Goal: Information Seeking & Learning: Learn about a topic

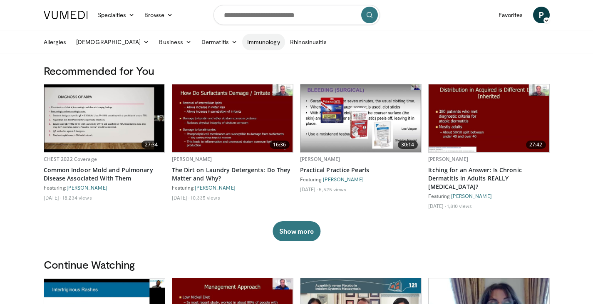
click at [242, 44] on link "Immunology" at bounding box center [263, 42] width 43 height 17
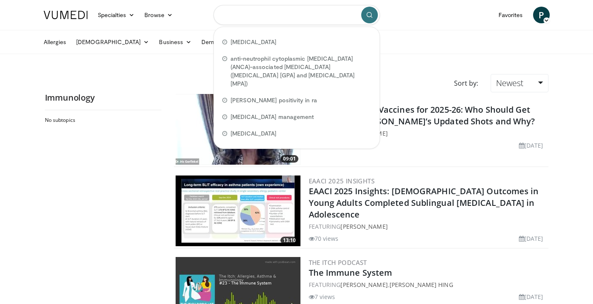
click at [301, 14] on input "Search topics, interventions" at bounding box center [296, 15] width 166 height 20
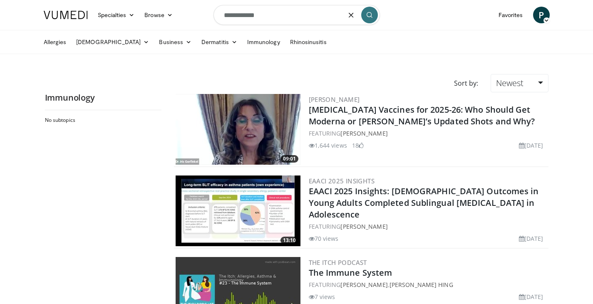
type input "**********"
click at [371, 20] on button "submit" at bounding box center [369, 15] width 17 height 17
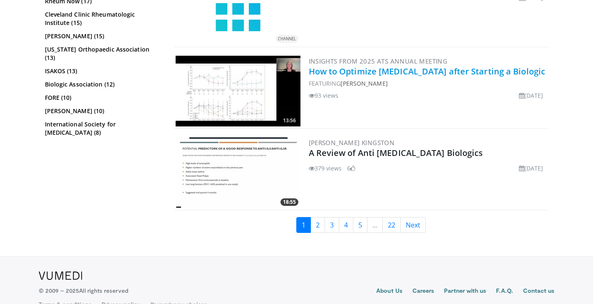
scroll to position [1931, 0]
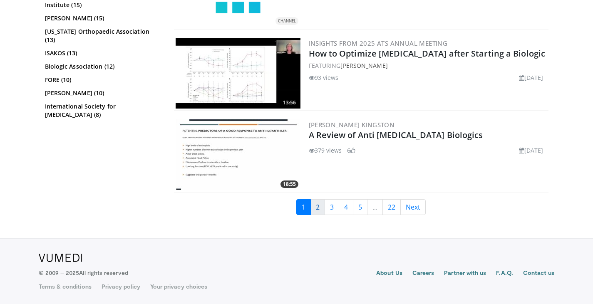
click at [320, 210] on link "2" at bounding box center [317, 207] width 15 height 16
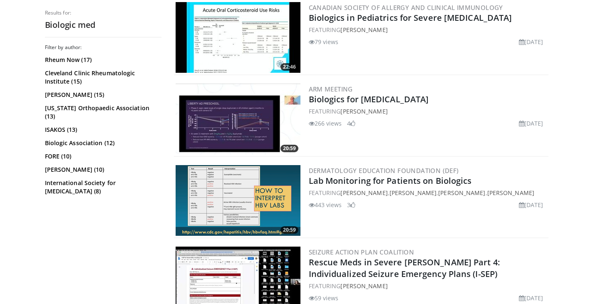
scroll to position [1075, 0]
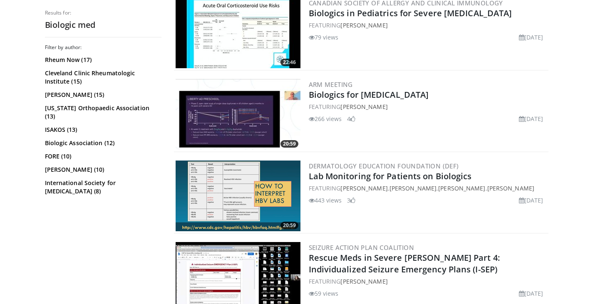
click at [235, 171] on img at bounding box center [238, 196] width 125 height 71
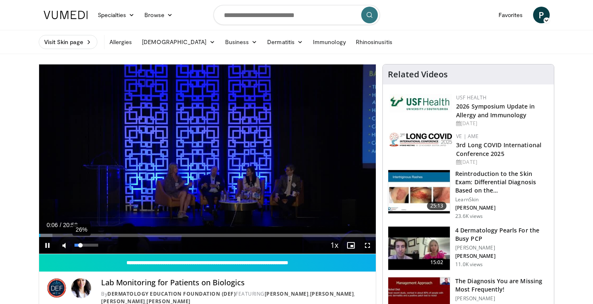
drag, startPoint x: 96, startPoint y: 246, endPoint x: 81, endPoint y: 248, distance: 15.5
click at [81, 247] on div "Volume Level" at bounding box center [77, 245] width 6 height 3
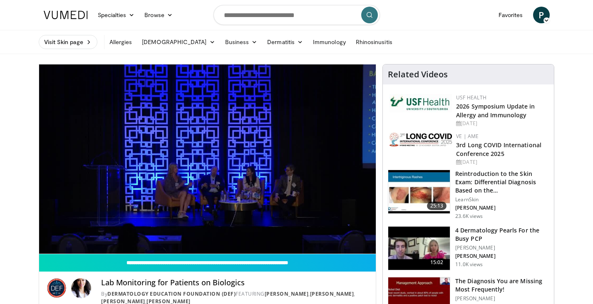
click at [439, 40] on ul "Visit Skin page Allergies Asthma Chronic Cough Business Finance & Taxes Healthc…" at bounding box center [297, 41] width 516 height 23
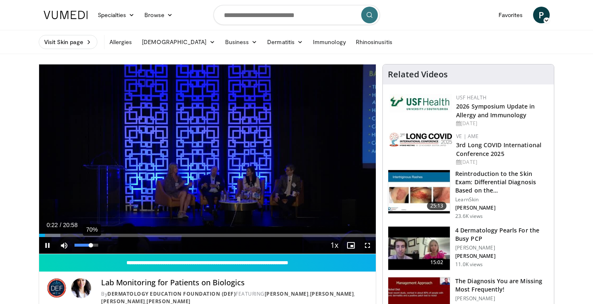
drag, startPoint x: 81, startPoint y: 245, endPoint x: 91, endPoint y: 245, distance: 9.6
click at [91, 245] on div "Volume Level" at bounding box center [82, 245] width 17 height 3
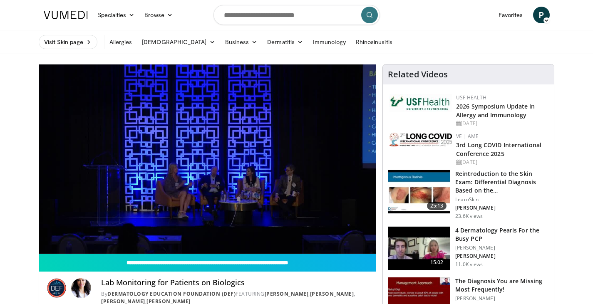
click at [437, 45] on ul "Visit Skin page Allergies Asthma Chronic Cough Business Finance & Taxes Healthc…" at bounding box center [297, 41] width 516 height 23
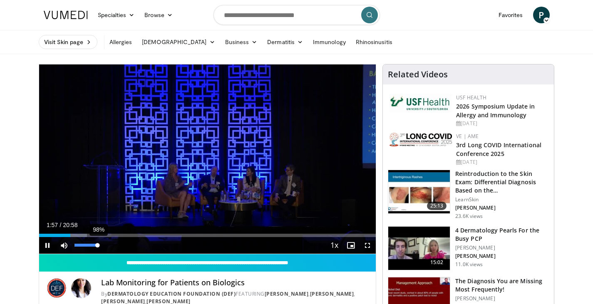
drag, startPoint x: 91, startPoint y: 246, endPoint x: 98, endPoint y: 246, distance: 6.2
click at [98, 246] on div "Volume Level" at bounding box center [85, 245] width 23 height 3
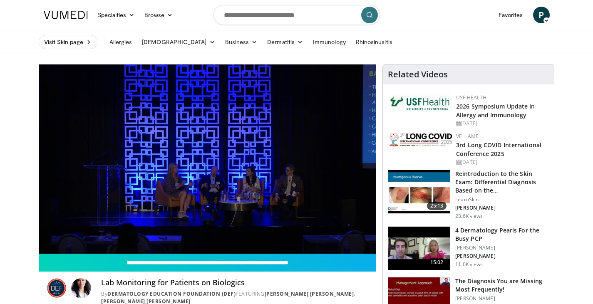
click at [407, 41] on ul "Visit Skin page Allergies Asthma Chronic Cough Business Finance & Taxes Healthc…" at bounding box center [297, 41] width 516 height 23
click at [472, 20] on nav "Specialties Adult & Family Medicine Allergy, Asthma, Immunology Anesthesiology …" at bounding box center [297, 15] width 516 height 30
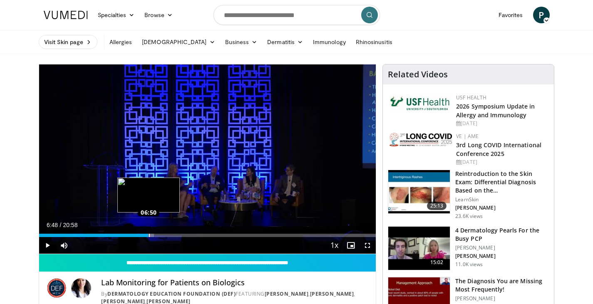
drag, startPoint x: 137, startPoint y: 235, endPoint x: 148, endPoint y: 234, distance: 11.3
click at [148, 234] on div "Loaded : 34.10% 06:48 06:50" at bounding box center [207, 235] width 337 height 3
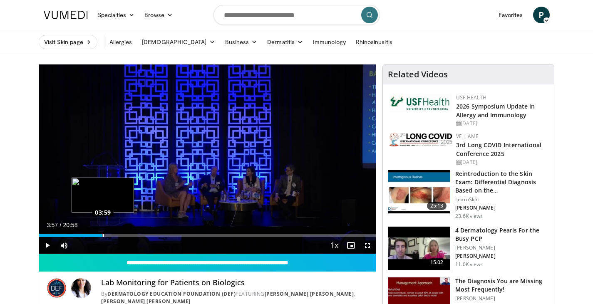
drag, startPoint x: 154, startPoint y: 235, endPoint x: 102, endPoint y: 236, distance: 51.6
click at [102, 236] on div "03:57" at bounding box center [71, 235] width 64 height 3
drag, startPoint x: 103, startPoint y: 235, endPoint x: 89, endPoint y: 237, distance: 13.4
click at [89, 237] on div "03:09" at bounding box center [64, 235] width 51 height 3
click at [95, 236] on video-js "**********" at bounding box center [207, 159] width 337 height 190
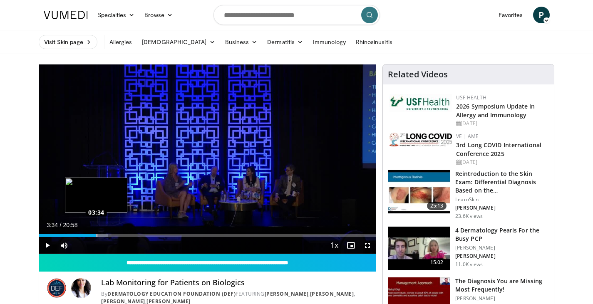
drag, startPoint x: 90, startPoint y: 236, endPoint x: 96, endPoint y: 236, distance: 6.3
click at [96, 236] on div "Loaded : 20.62% 03:32 03:34" at bounding box center [207, 235] width 337 height 3
drag, startPoint x: 101, startPoint y: 235, endPoint x: 95, endPoint y: 236, distance: 6.3
click at [95, 236] on div "Loaded : 23.79% 03:32 03:32" at bounding box center [207, 235] width 337 height 3
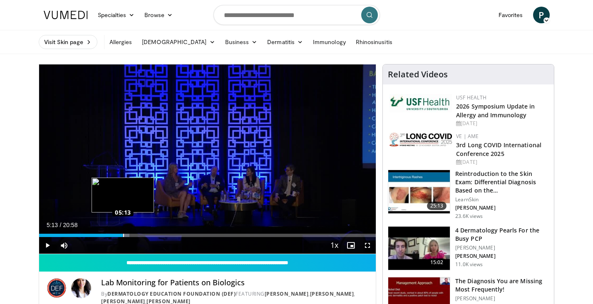
drag, startPoint x: 107, startPoint y: 235, endPoint x: 123, endPoint y: 236, distance: 15.4
click at [123, 236] on div "Loaded : 26.88% 05:12 05:13" at bounding box center [207, 235] width 337 height 3
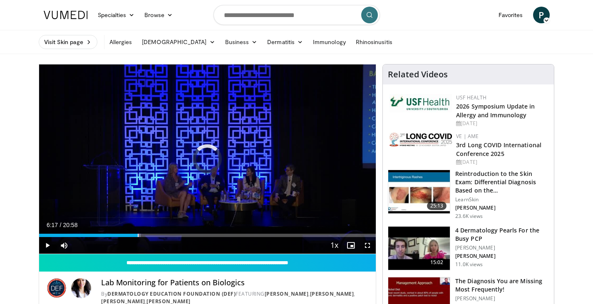
drag, startPoint x: 123, startPoint y: 236, endPoint x: 141, endPoint y: 237, distance: 17.9
click at [141, 237] on div "Current Time 6:17 / Duration 20:58 Play Skip Backward Skip Forward Mute 65% Loa…" at bounding box center [207, 245] width 337 height 17
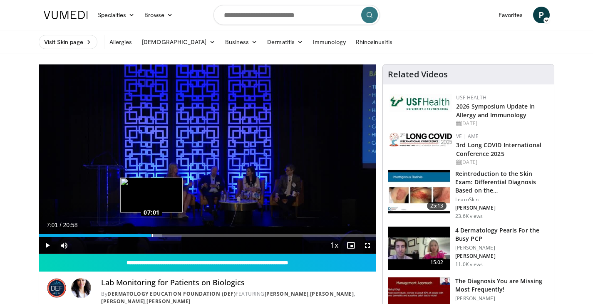
drag, startPoint x: 144, startPoint y: 234, endPoint x: 151, endPoint y: 235, distance: 7.6
click at [151, 235] on div "Loaded : 36.48% 06:59 07:01" at bounding box center [207, 235] width 337 height 3
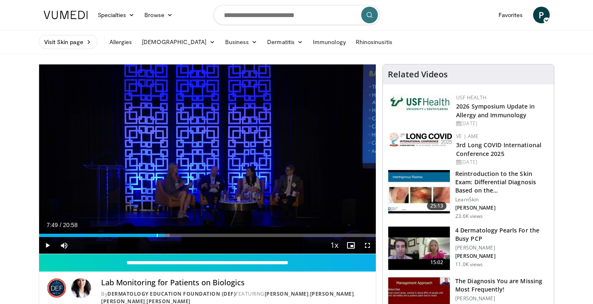
drag, startPoint x: 153, startPoint y: 235, endPoint x: 164, endPoint y: 238, distance: 11.1
click at [164, 238] on div "Current Time 7:49 / Duration 20:58 Play Skip Backward Skip Forward Mute 65% Loa…" at bounding box center [207, 245] width 337 height 17
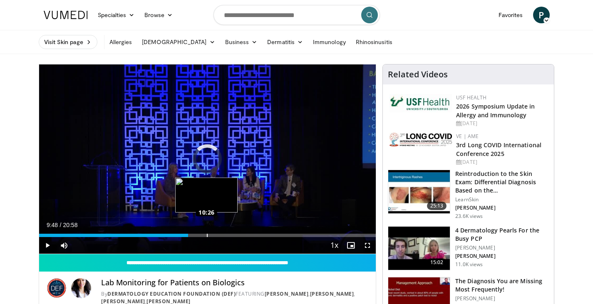
drag, startPoint x: 183, startPoint y: 234, endPoint x: 206, endPoint y: 236, distance: 23.0
click at [206, 236] on div "Loaded : 0.00% 10:24 10:26" at bounding box center [207, 235] width 337 height 3
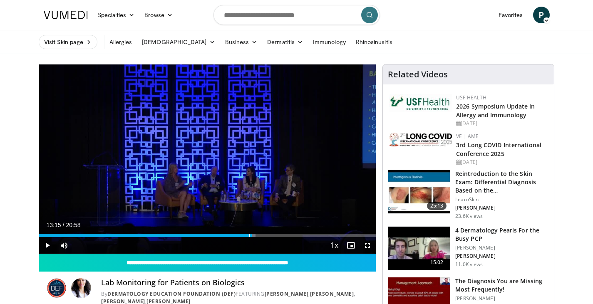
drag, startPoint x: 237, startPoint y: 236, endPoint x: 252, endPoint y: 237, distance: 14.2
click at [252, 237] on div "Current Time 13:15 / Duration 20:58 Play Skip Backward Skip Forward Mute 65% Lo…" at bounding box center [207, 245] width 337 height 17
drag, startPoint x: 254, startPoint y: 235, endPoint x: 265, endPoint y: 234, distance: 11.3
click at [265, 234] on div "Loaded : 69.80% 14:05 14:03" at bounding box center [207, 235] width 337 height 3
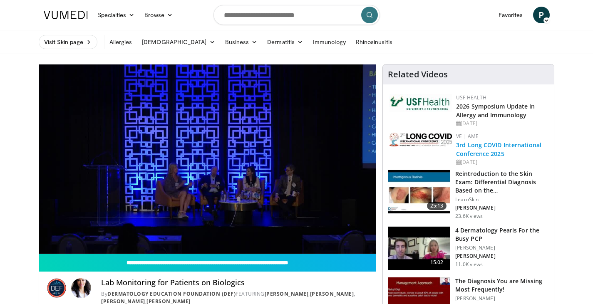
click at [504, 145] on link "3rd Long COVID International Conference 2025" at bounding box center [498, 149] width 85 height 17
click at [496, 151] on link "3rd Long COVID International Conference 2025" at bounding box center [498, 149] width 85 height 17
click at [497, 151] on link "3rd Long COVID International Conference 2025" at bounding box center [498, 149] width 85 height 17
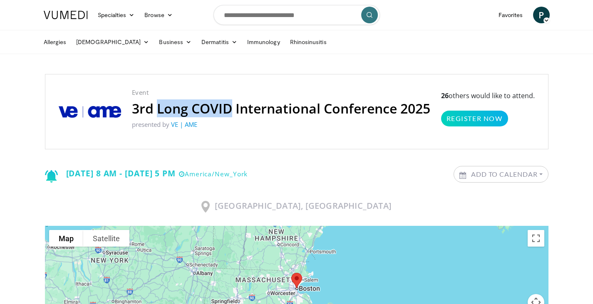
drag, startPoint x: 155, startPoint y: 109, endPoint x: 232, endPoint y: 108, distance: 76.5
click at [232, 108] on h2 "3rd Long COVID International Conference 2025" at bounding box center [281, 109] width 298 height 16
drag, startPoint x: 201, startPoint y: 109, endPoint x: 376, endPoint y: 82, distance: 176.7
click at [376, 82] on div "Event 3rd Long COVID International Conference 2025 presented by VE | AME 26 oth…" at bounding box center [296, 111] width 503 height 75
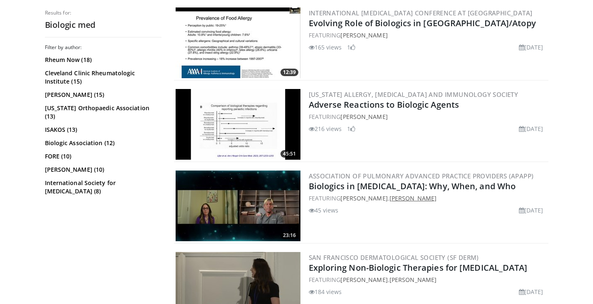
scroll to position [534, 0]
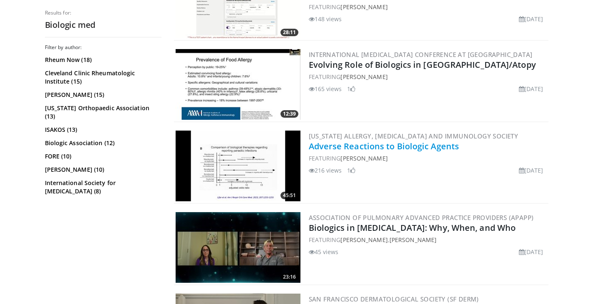
click at [357, 148] on link "Adverse Reactions to Biologic Agents" at bounding box center [384, 146] width 151 height 11
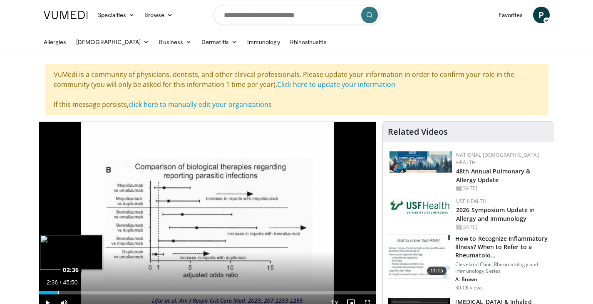
drag, startPoint x: 42, startPoint y: 292, endPoint x: 58, endPoint y: 294, distance: 16.3
click at [58, 294] on div "Loaded : 5.77% 02:36 02:36" at bounding box center [207, 292] width 337 height 3
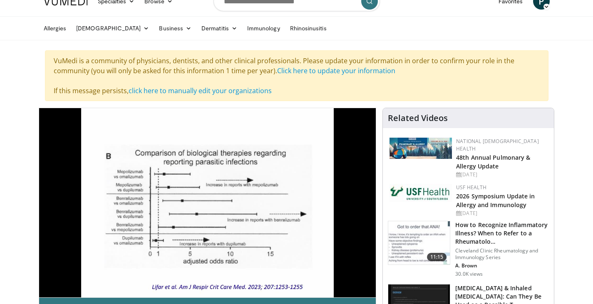
scroll to position [16, 0]
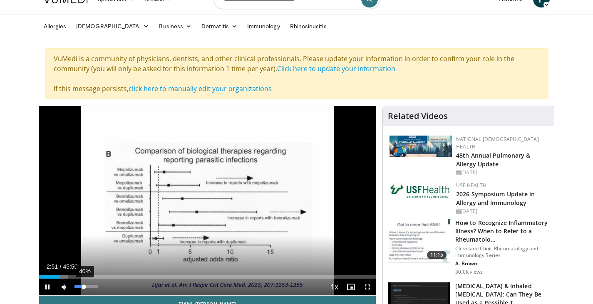
drag, startPoint x: 98, startPoint y: 287, endPoint x: 84, endPoint y: 290, distance: 14.4
click at [84, 290] on div "40%" at bounding box center [86, 287] width 29 height 17
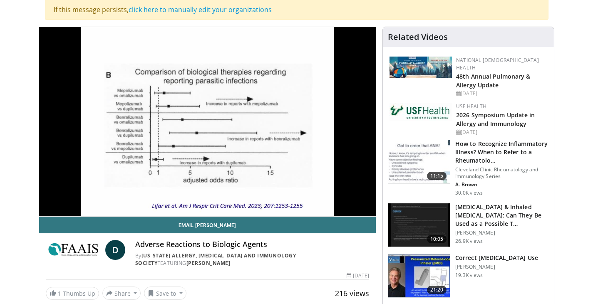
scroll to position [93, 0]
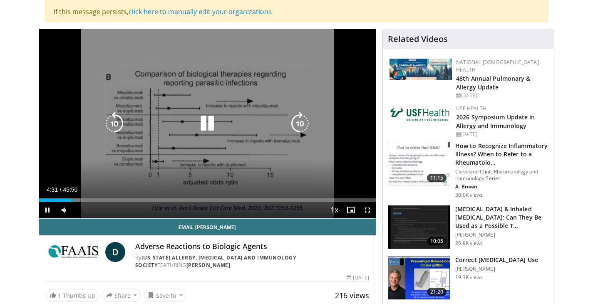
click at [205, 122] on icon "Video Player" at bounding box center [206, 123] width 23 height 23
click at [202, 126] on icon "Video Player" at bounding box center [206, 123] width 23 height 23
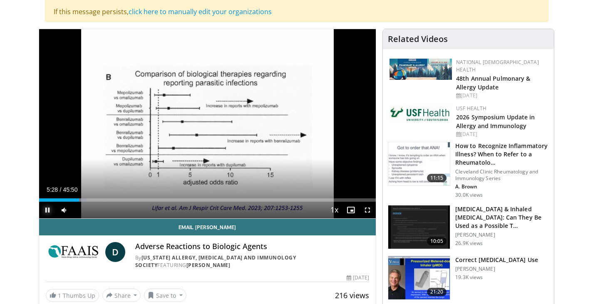
click at [45, 210] on span "Video Player" at bounding box center [47, 210] width 17 height 17
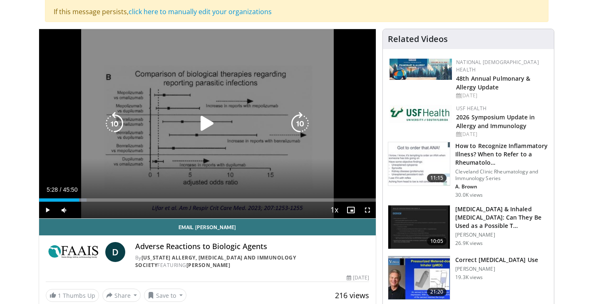
click at [204, 124] on icon "Video Player" at bounding box center [206, 123] width 23 height 23
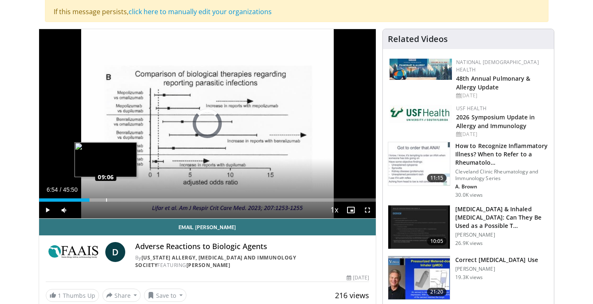
drag, startPoint x: 86, startPoint y: 200, endPoint x: 106, endPoint y: 199, distance: 20.0
click at [106, 199] on div "Loaded : 0.00% 09:03 09:06" at bounding box center [207, 199] width 337 height 3
drag, startPoint x: 106, startPoint y: 200, endPoint x: 101, endPoint y: 201, distance: 5.9
click at [101, 201] on div "Loaded : 20.00% 08:25 08:25" at bounding box center [207, 199] width 337 height 3
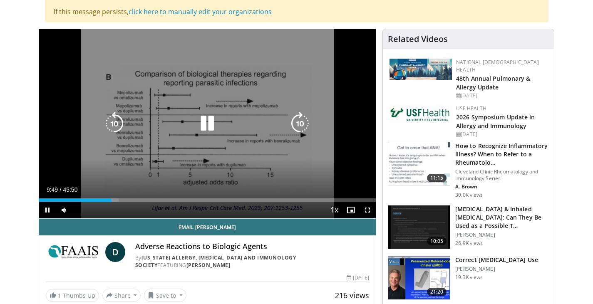
click at [211, 126] on icon "Video Player" at bounding box center [206, 123] width 23 height 23
